Goal: Task Accomplishment & Management: Use online tool/utility

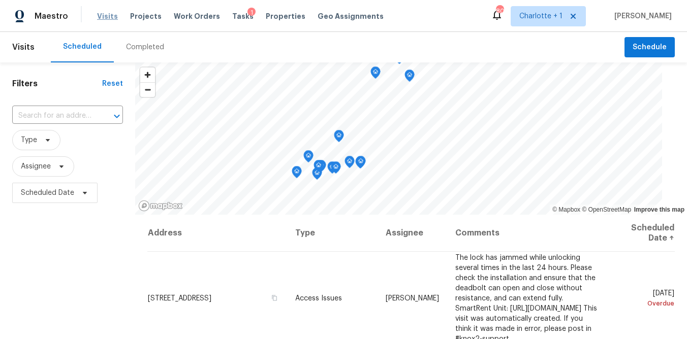
click at [100, 14] on span "Visits" at bounding box center [107, 16] width 21 height 10
click at [424, 3] on div "Maestro Visits Projects Work Orders Tasks 1 Properties Geo Assignments 80 Charl…" at bounding box center [343, 16] width 687 height 32
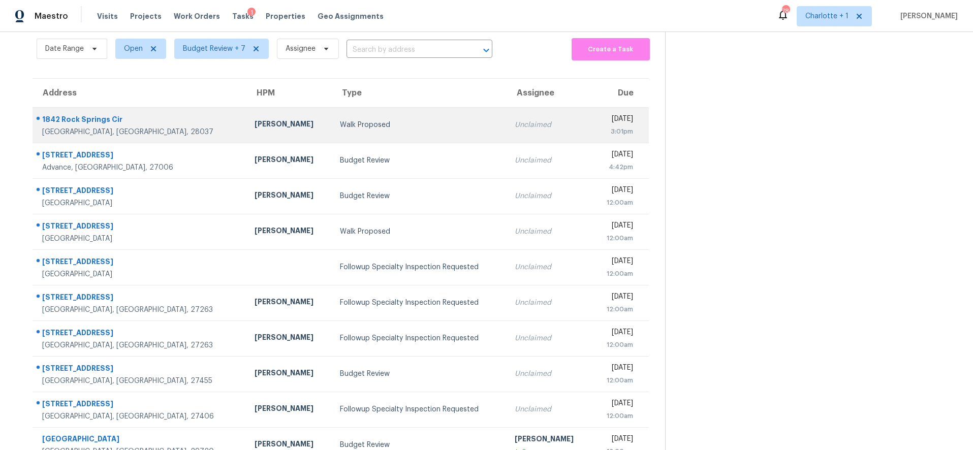
scroll to position [86, 0]
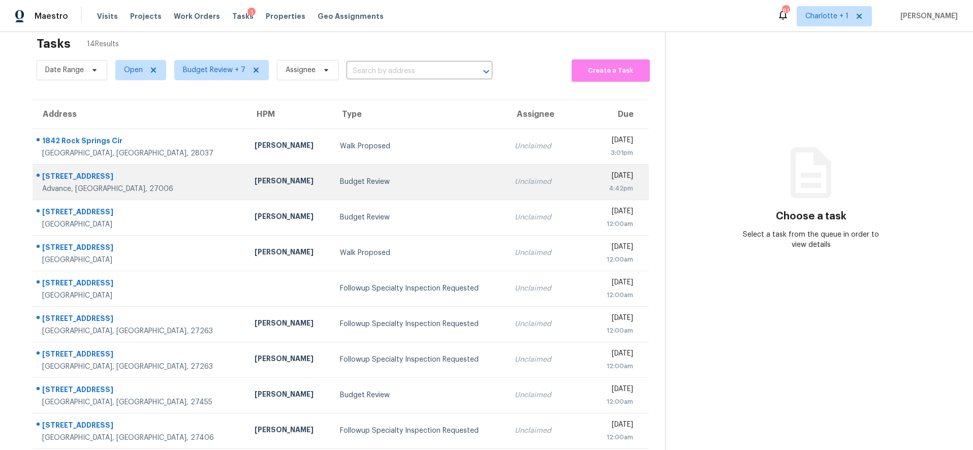
scroll to position [18, 0]
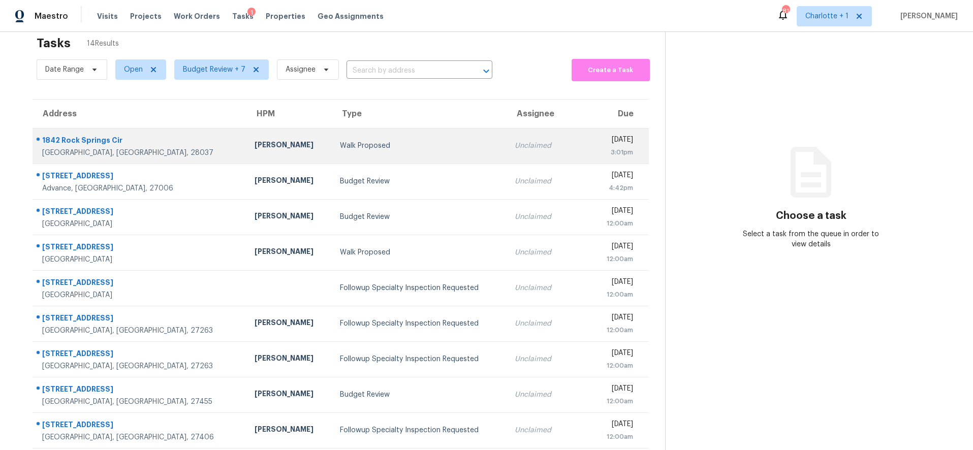
click at [119, 146] on div "1842 Rock Springs Cir" at bounding box center [140, 141] width 196 height 13
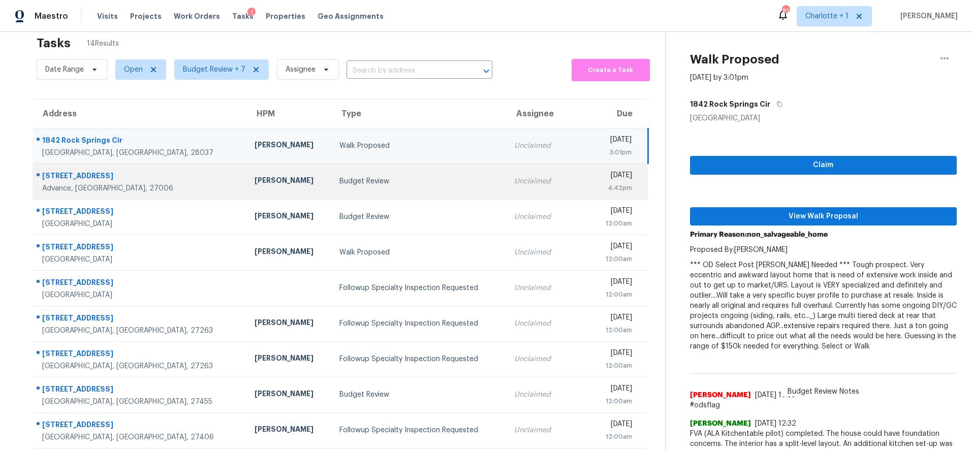
click at [120, 171] on div "[STREET_ADDRESS]" at bounding box center [140, 177] width 196 height 13
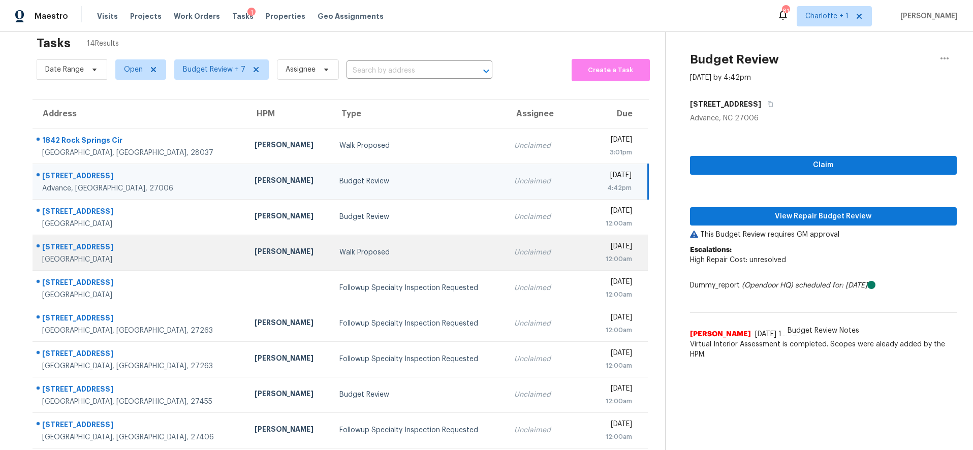
scroll to position [86, 0]
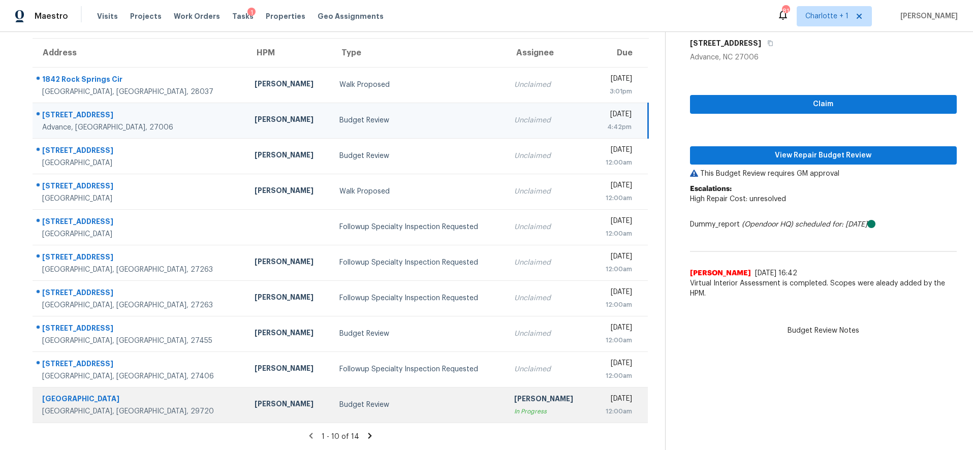
click at [155, 394] on td "1419 University Dr Lancaster, SC, 29720" at bounding box center [140, 405] width 214 height 36
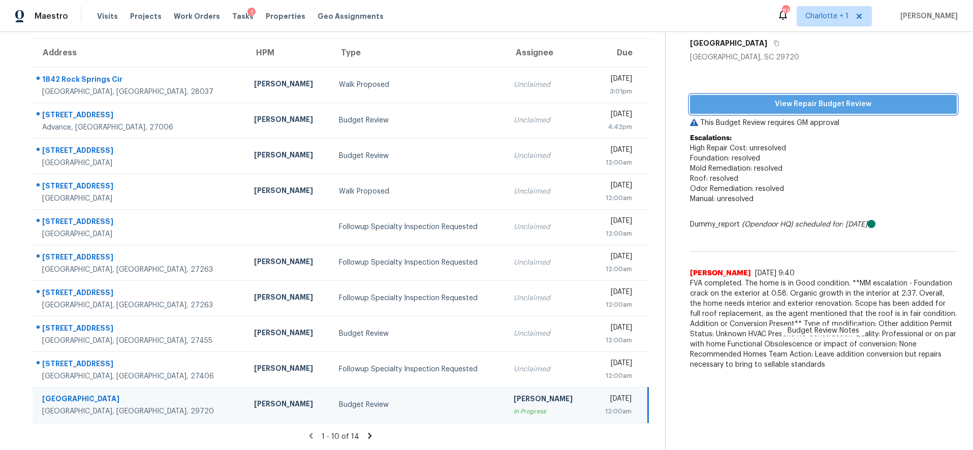
click at [735, 102] on span "View Repair Budget Review" at bounding box center [823, 104] width 251 height 13
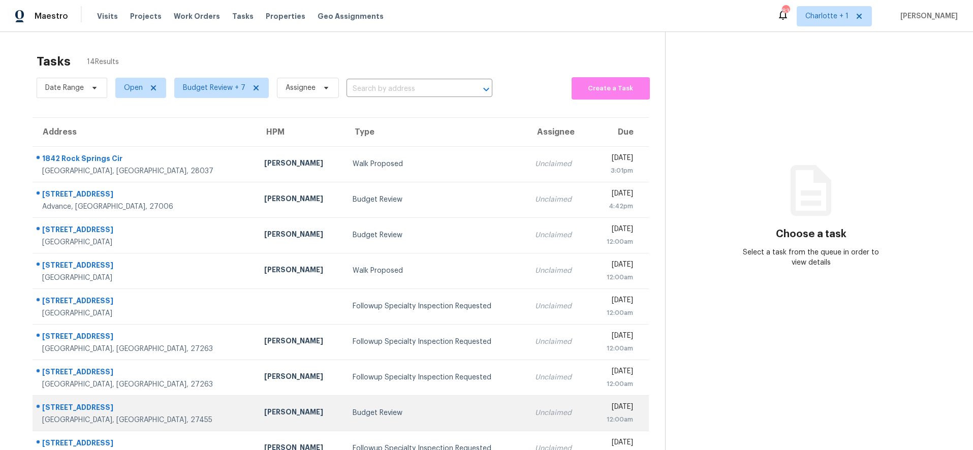
scroll to position [86, 0]
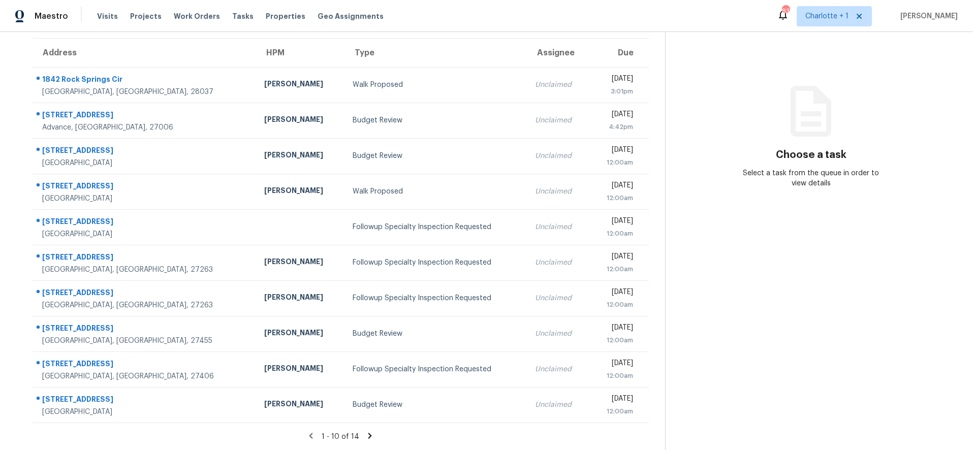
click at [365, 431] on icon at bounding box center [369, 435] width 9 height 9
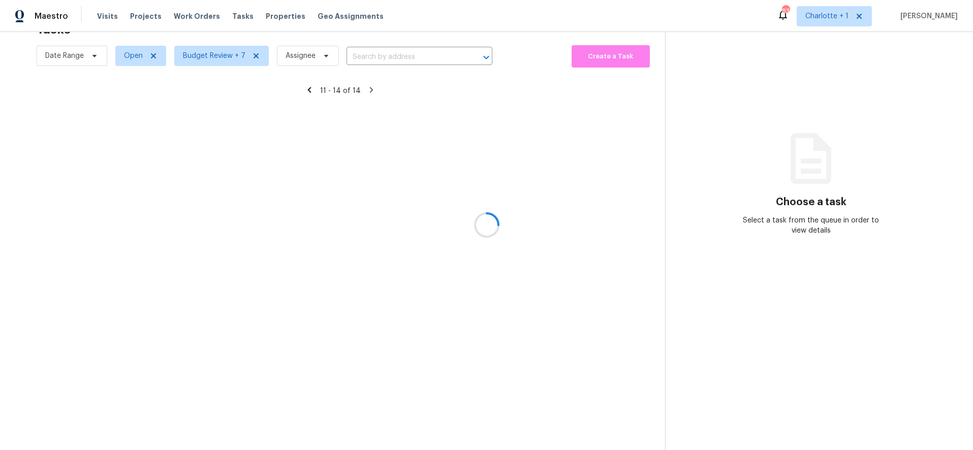
scroll to position [40, 0]
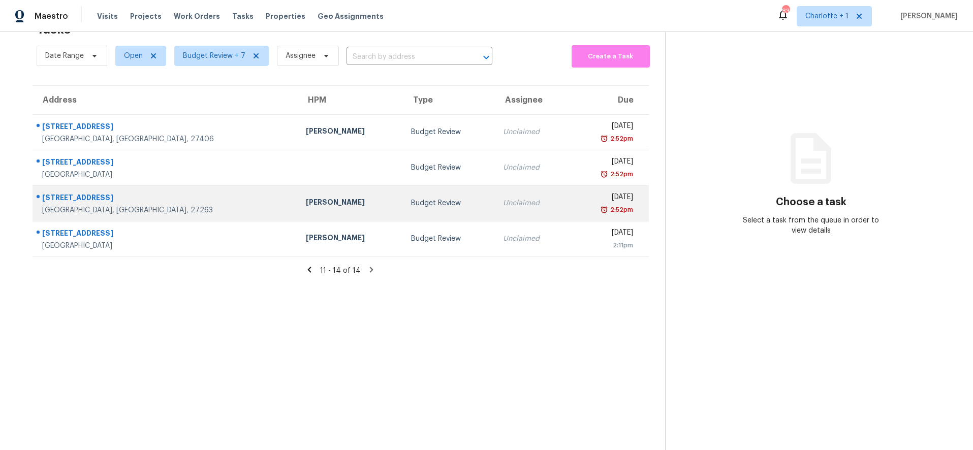
click at [141, 196] on div "[STREET_ADDRESS]" at bounding box center [165, 199] width 247 height 13
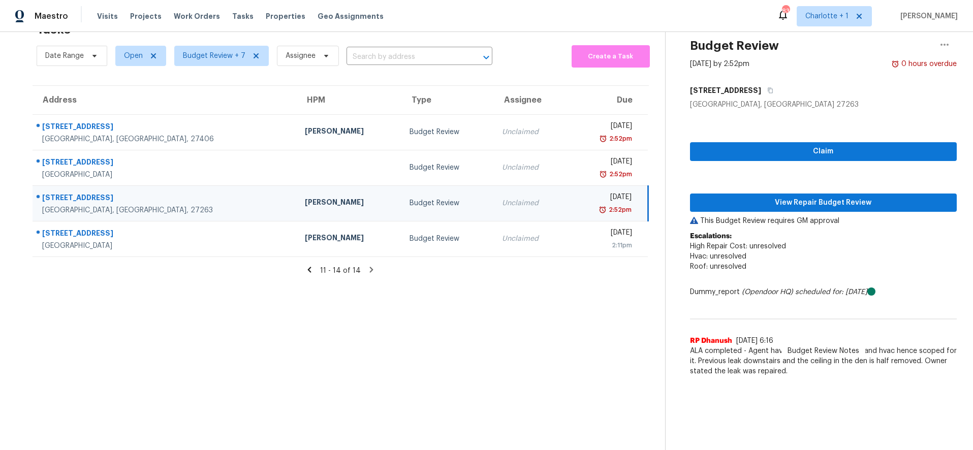
click at [184, 193] on div "[STREET_ADDRESS]" at bounding box center [165, 199] width 246 height 13
click at [838, 197] on span "View Repair Budget Review" at bounding box center [823, 203] width 251 height 13
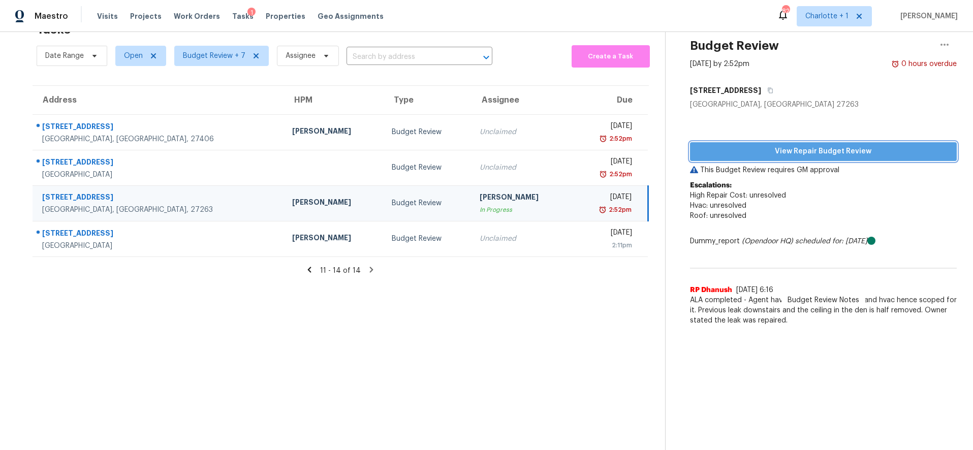
click at [775, 142] on button "View Repair Budget Review" at bounding box center [823, 151] width 267 height 19
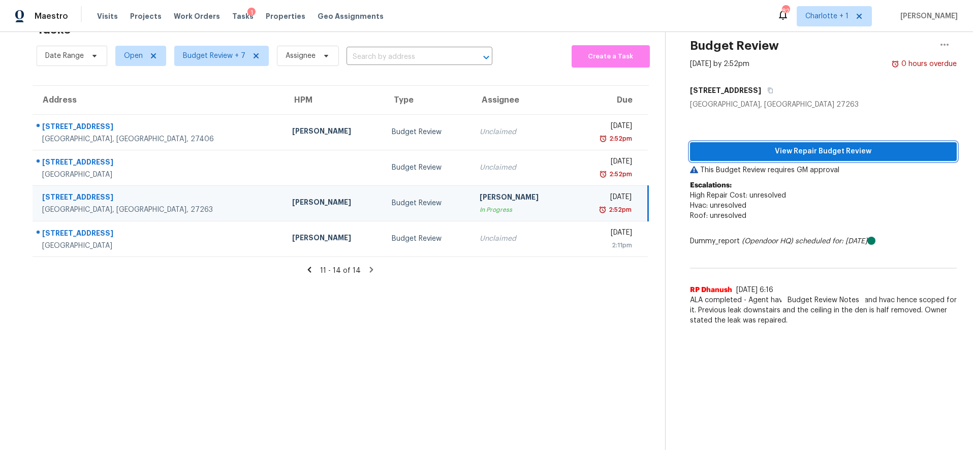
click at [834, 148] on span "View Repair Budget Review" at bounding box center [823, 151] width 251 height 13
click at [156, 287] on section "Tasks 14 Results Date Range Open Budget Review + 7 Assignee ​ Create a Task Add…" at bounding box center [340, 233] width 649 height 434
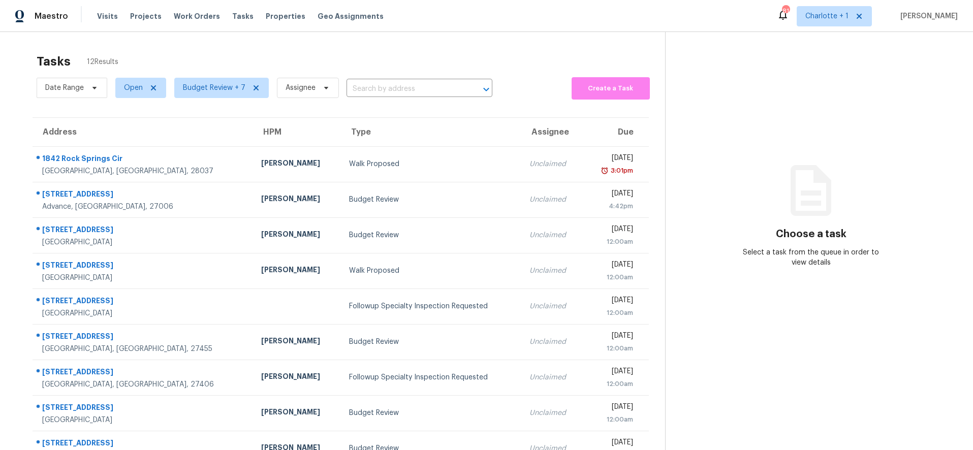
scroll to position [86, 0]
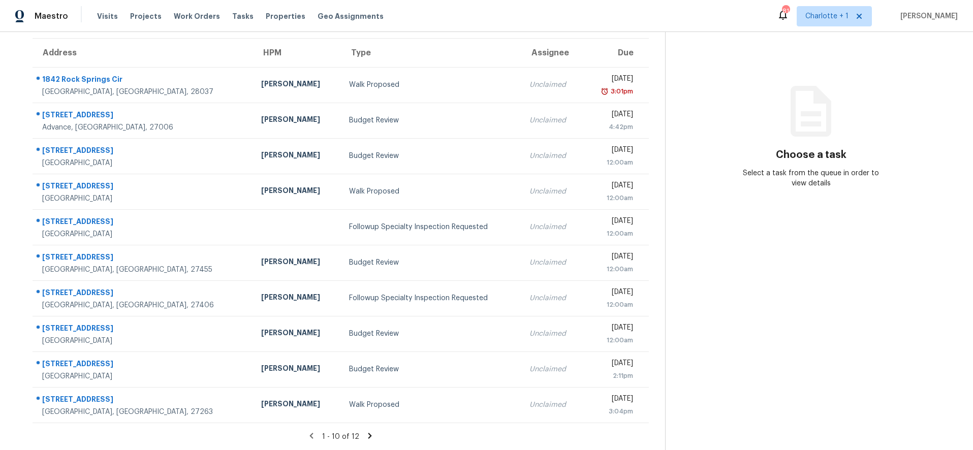
click at [368, 433] on icon at bounding box center [370, 436] width 4 height 6
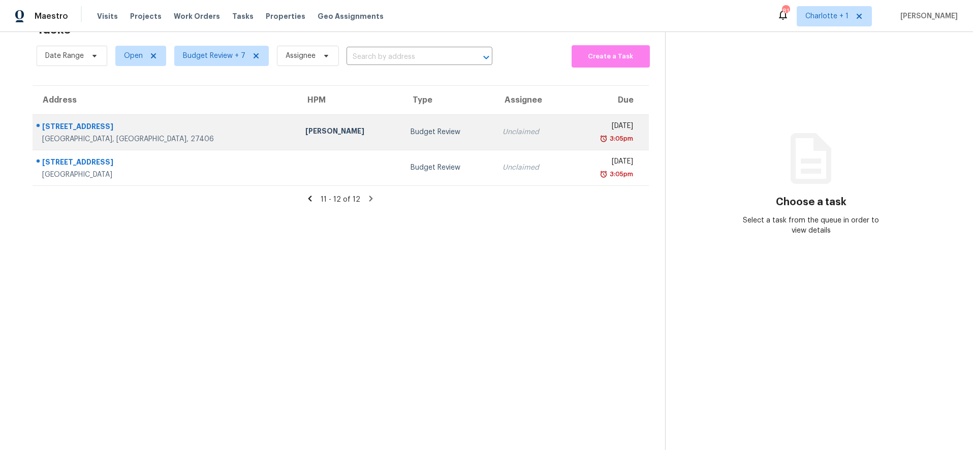
click at [175, 124] on div "4704 Chesterton Dr" at bounding box center [165, 127] width 247 height 13
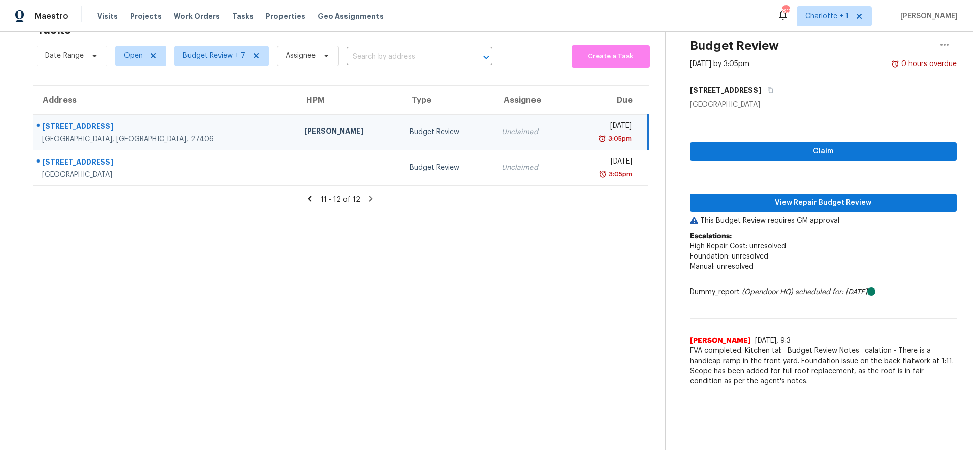
click at [149, 125] on div "4704 Chesterton Dr" at bounding box center [165, 127] width 246 height 13
click at [757, 198] on span "View Repair Budget Review" at bounding box center [823, 203] width 251 height 13
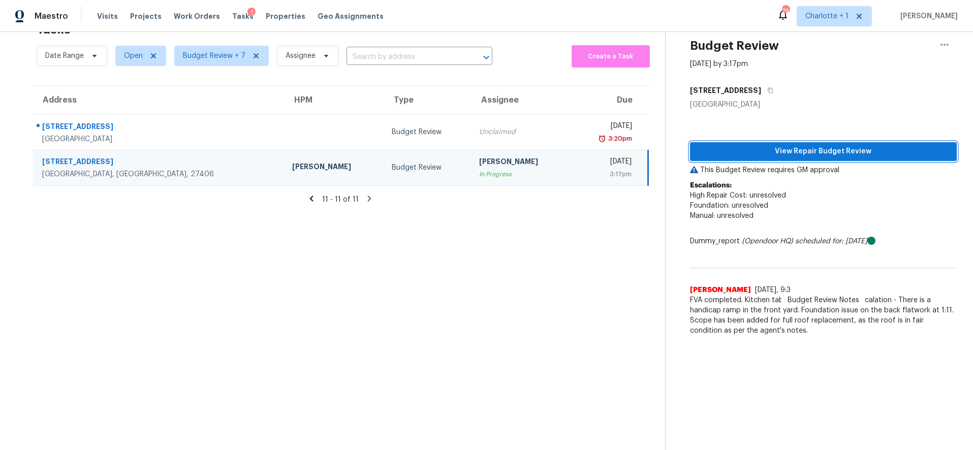
click at [823, 146] on span "View Repair Budget Review" at bounding box center [823, 151] width 251 height 13
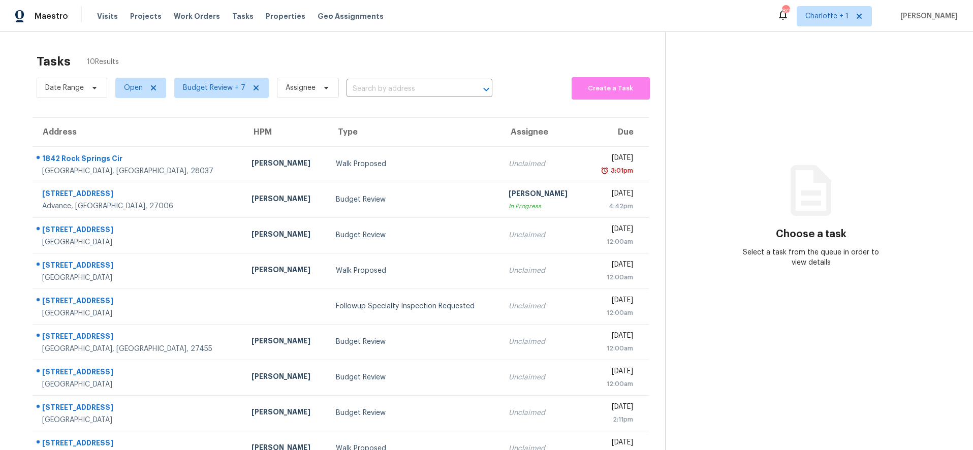
scroll to position [68, 0]
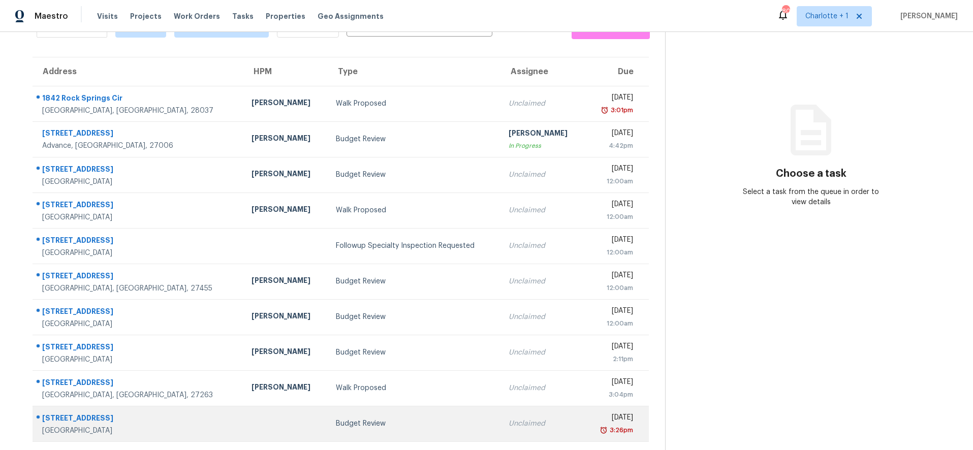
click at [165, 420] on td "[STREET_ADDRESS][PERSON_NAME]" at bounding box center [138, 424] width 211 height 36
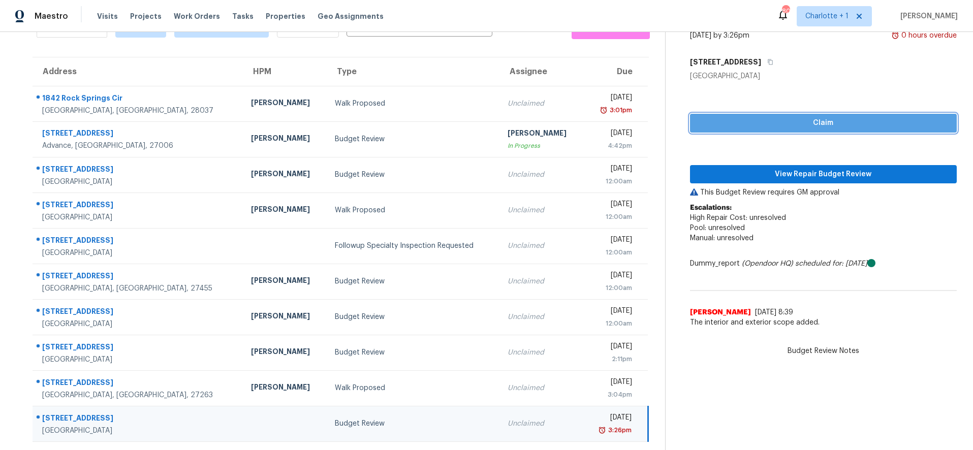
click at [757, 117] on span "Claim" at bounding box center [823, 123] width 251 height 13
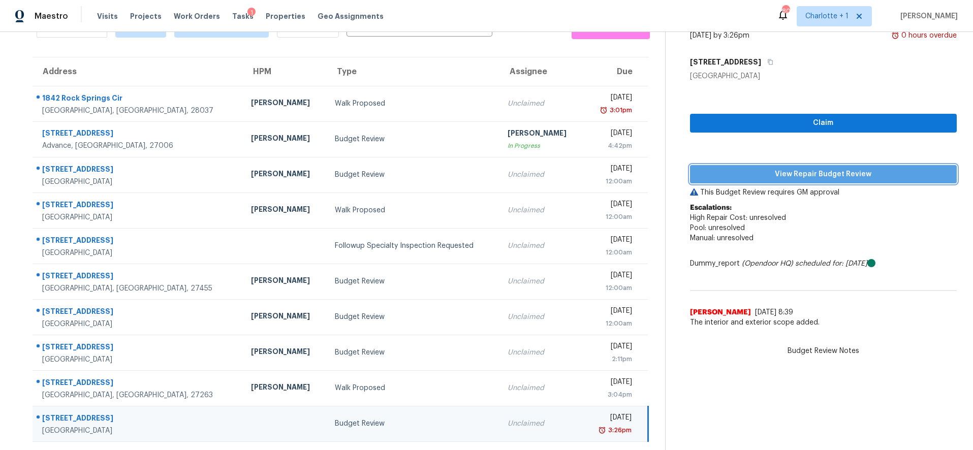
click at [765, 170] on span "View Repair Budget Review" at bounding box center [823, 174] width 251 height 13
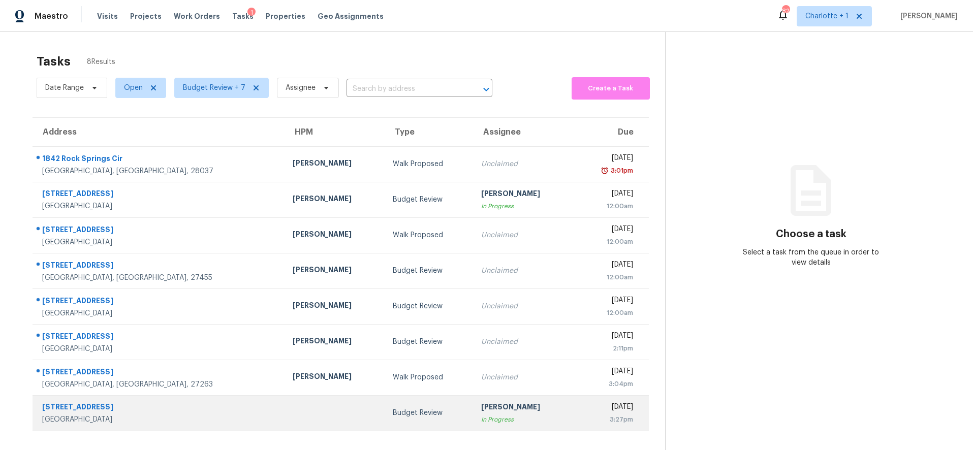
click at [285, 408] on td at bounding box center [335, 413] width 100 height 36
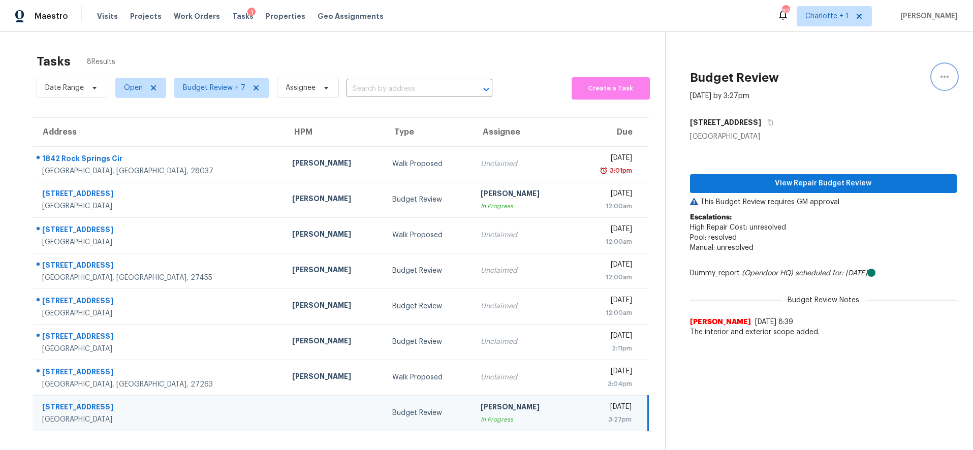
click at [943, 82] on button "button" at bounding box center [944, 77] width 24 height 24
click at [871, 81] on div "Unclaim this task" at bounding box center [878, 79] width 79 height 10
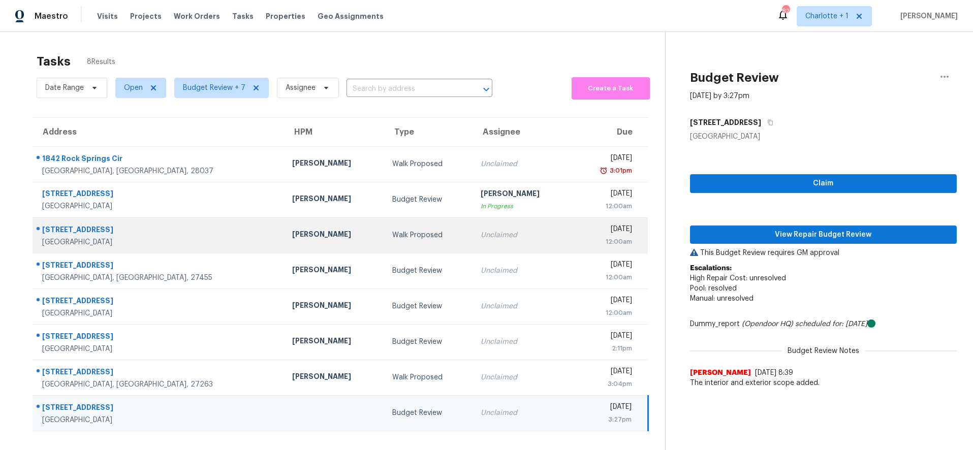
click at [284, 243] on td "[PERSON_NAME]" at bounding box center [334, 235] width 100 height 36
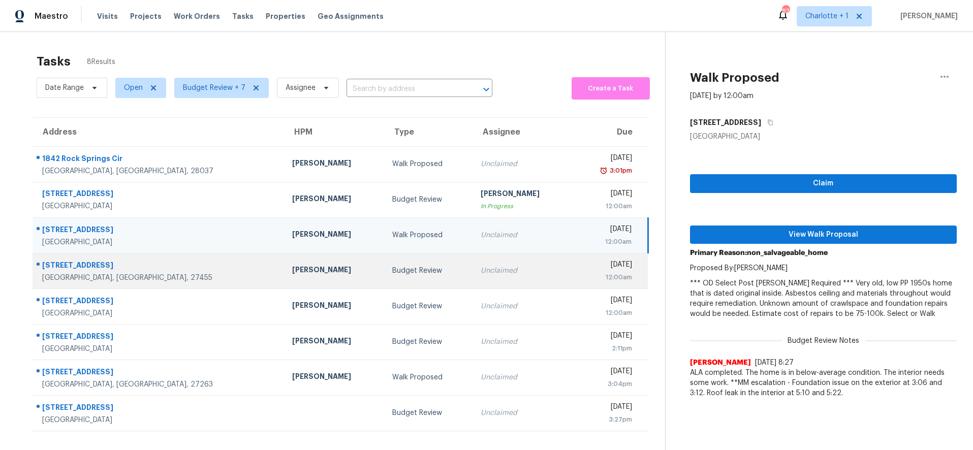
click at [392, 268] on div "Budget Review" at bounding box center [428, 271] width 72 height 10
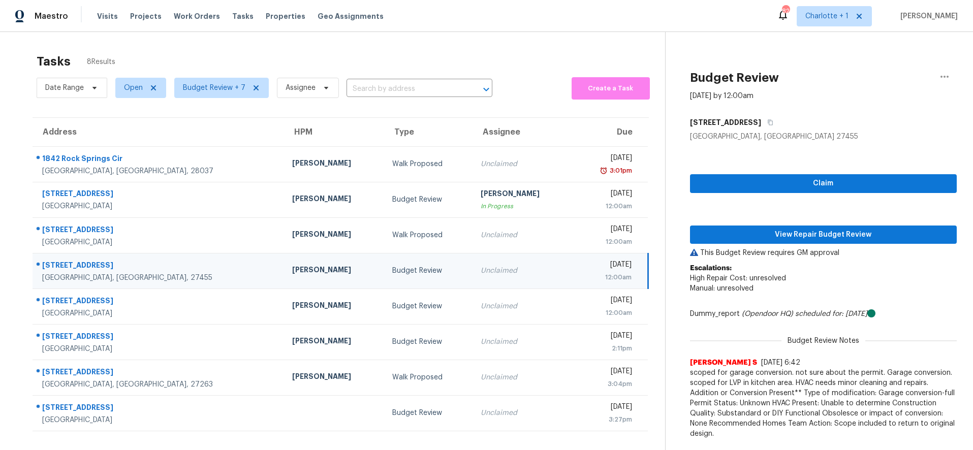
click at [197, 283] on td "2704 Regents Park Ln Greensboro, NC, 27455" at bounding box center [159, 271] width 252 height 36
click at [825, 230] on span "View Repair Budget Review" at bounding box center [823, 235] width 251 height 13
